Goal: Find specific page/section: Find specific page/section

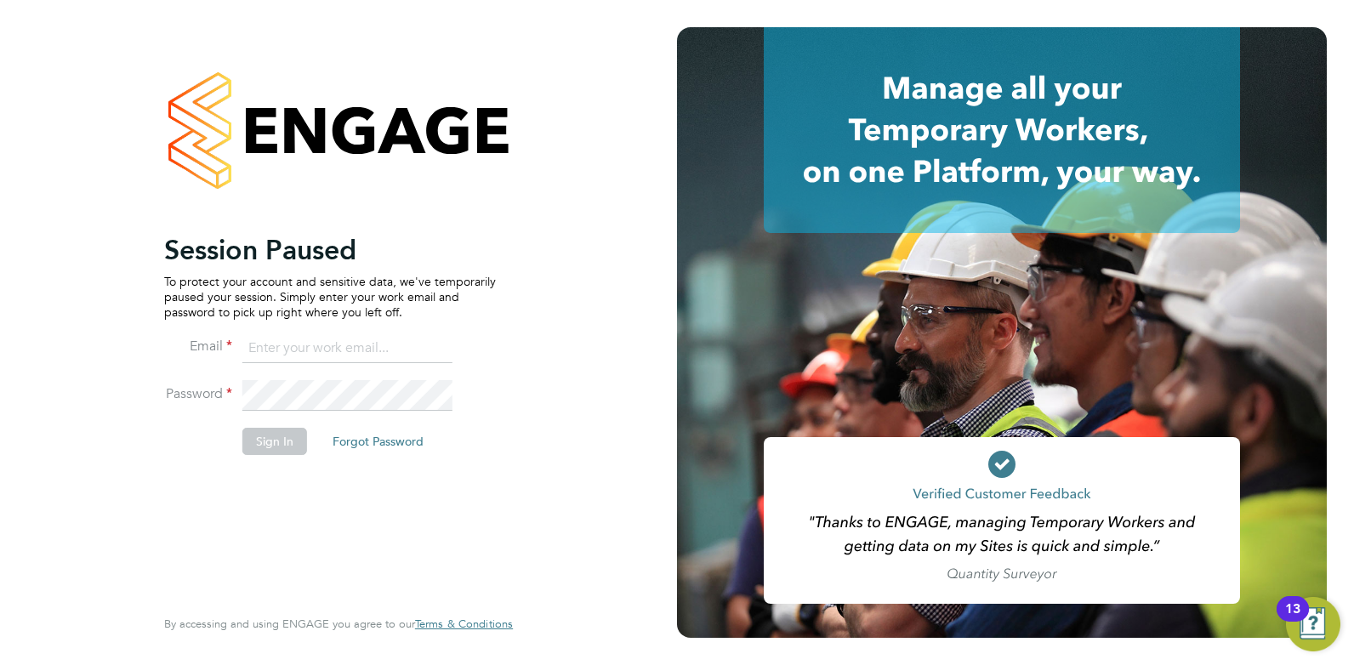
click at [305, 343] on input at bounding box center [347, 348] width 210 height 31
type input "danielclarke@jjfox.com"
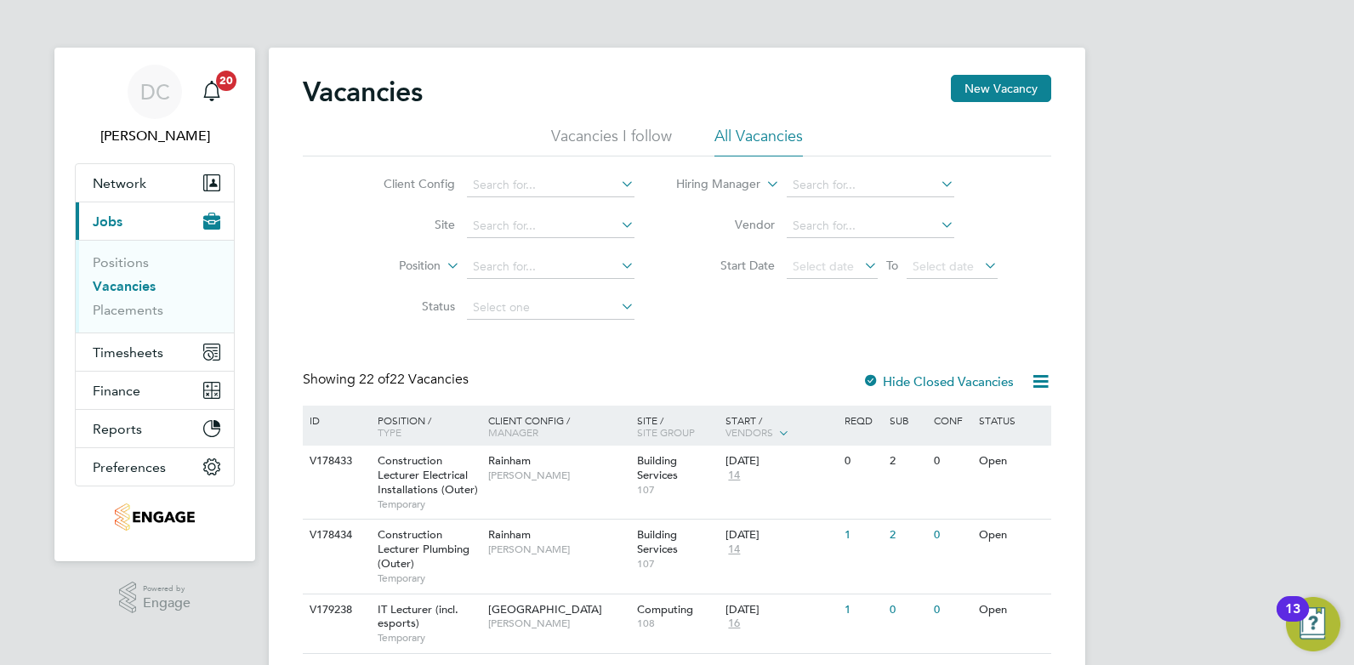
click at [655, 134] on li "Vacancies I follow" at bounding box center [611, 141] width 121 height 31
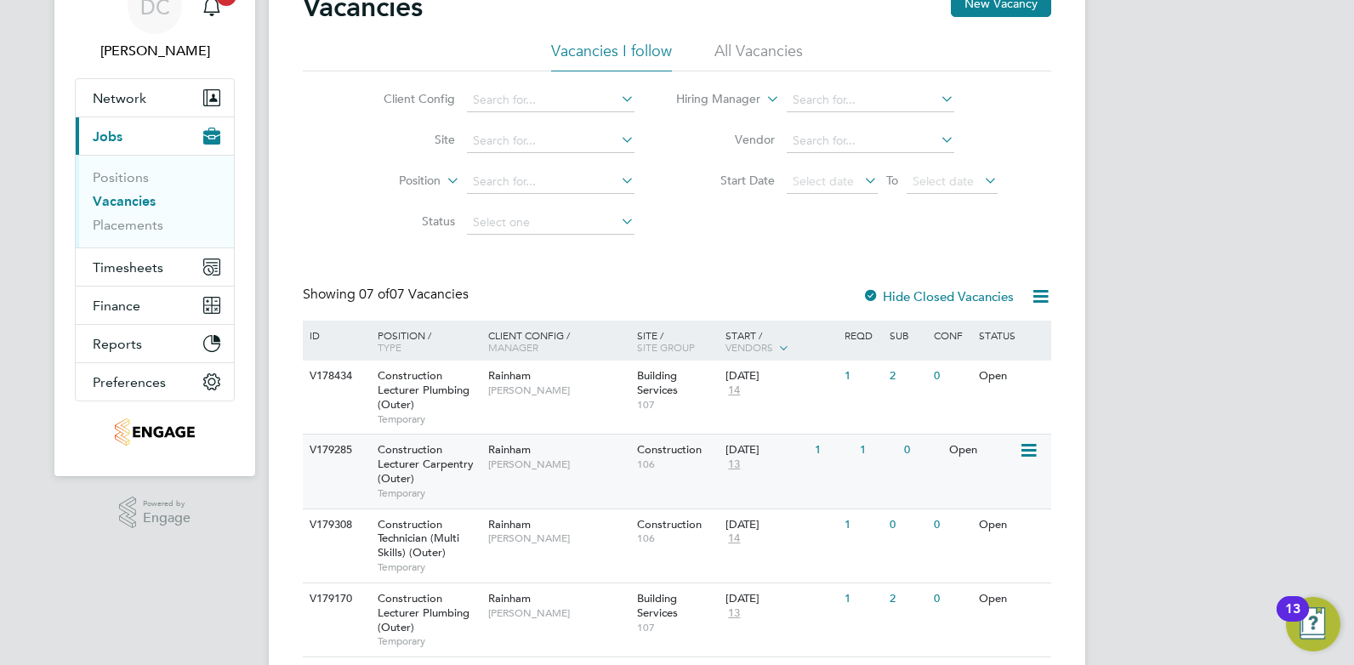
scroll to position [106, 0]
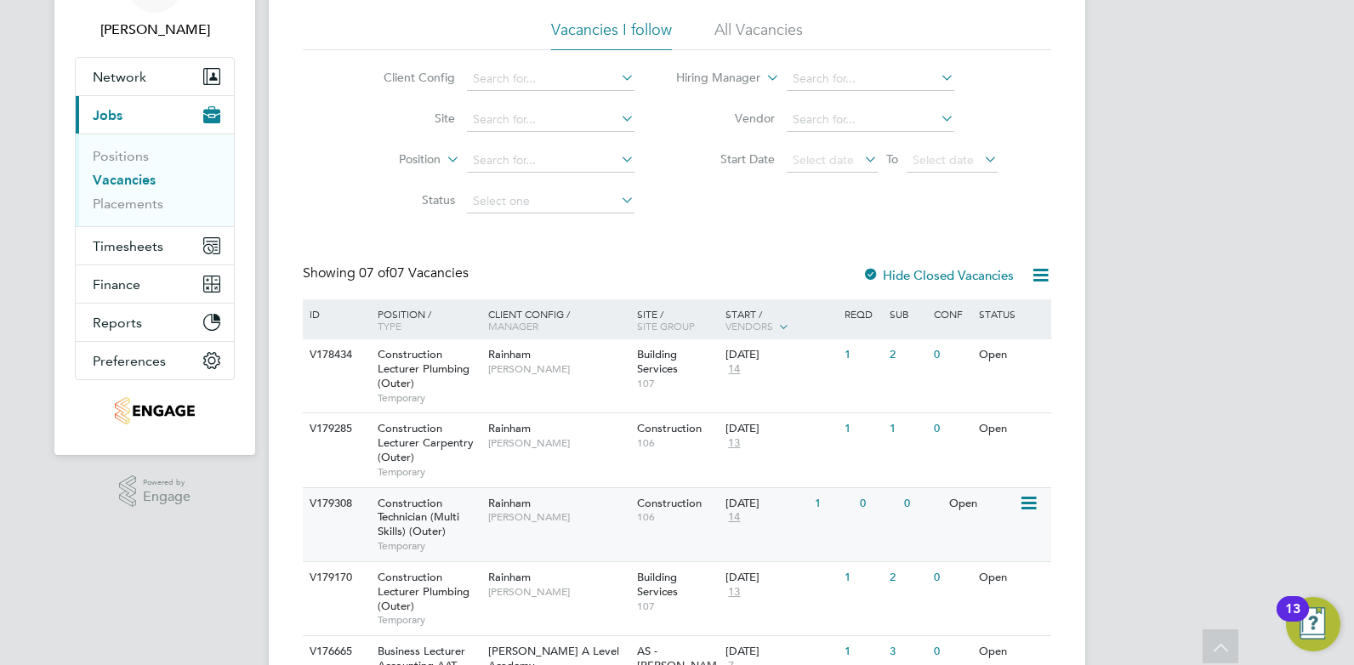
click at [452, 514] on span "Construction Technician (Multi Skills) (Outer)" at bounding box center [419, 517] width 82 height 43
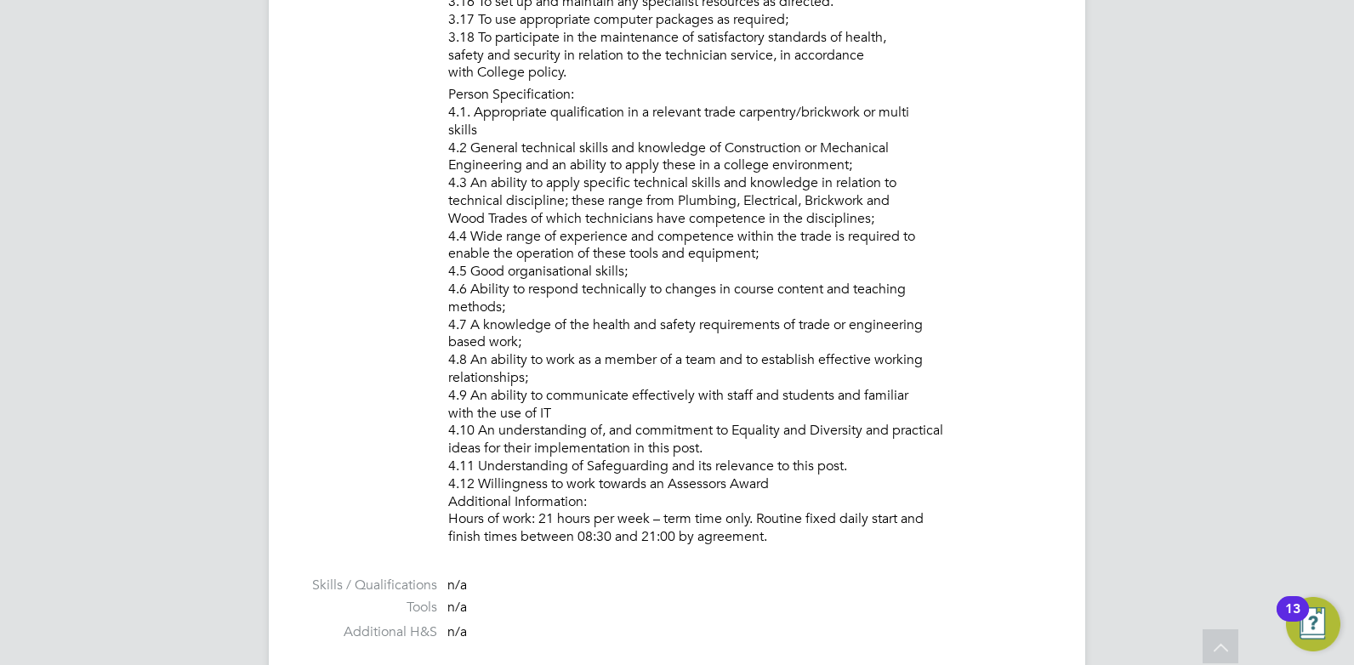
scroll to position [1828, 0]
